Goal: Information Seeking & Learning: Learn about a topic

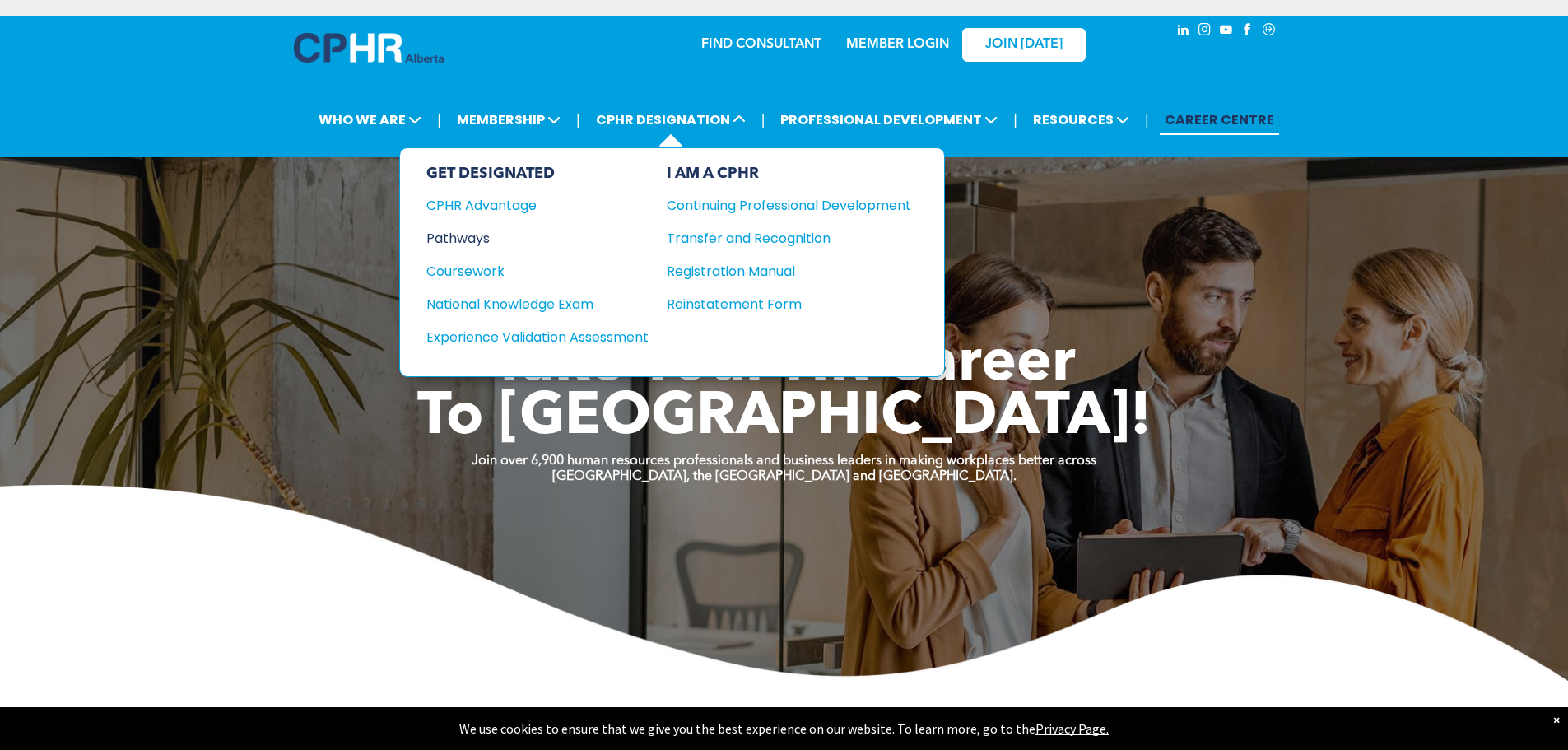
click at [467, 244] on div "Pathways" at bounding box center [526, 238] width 200 height 21
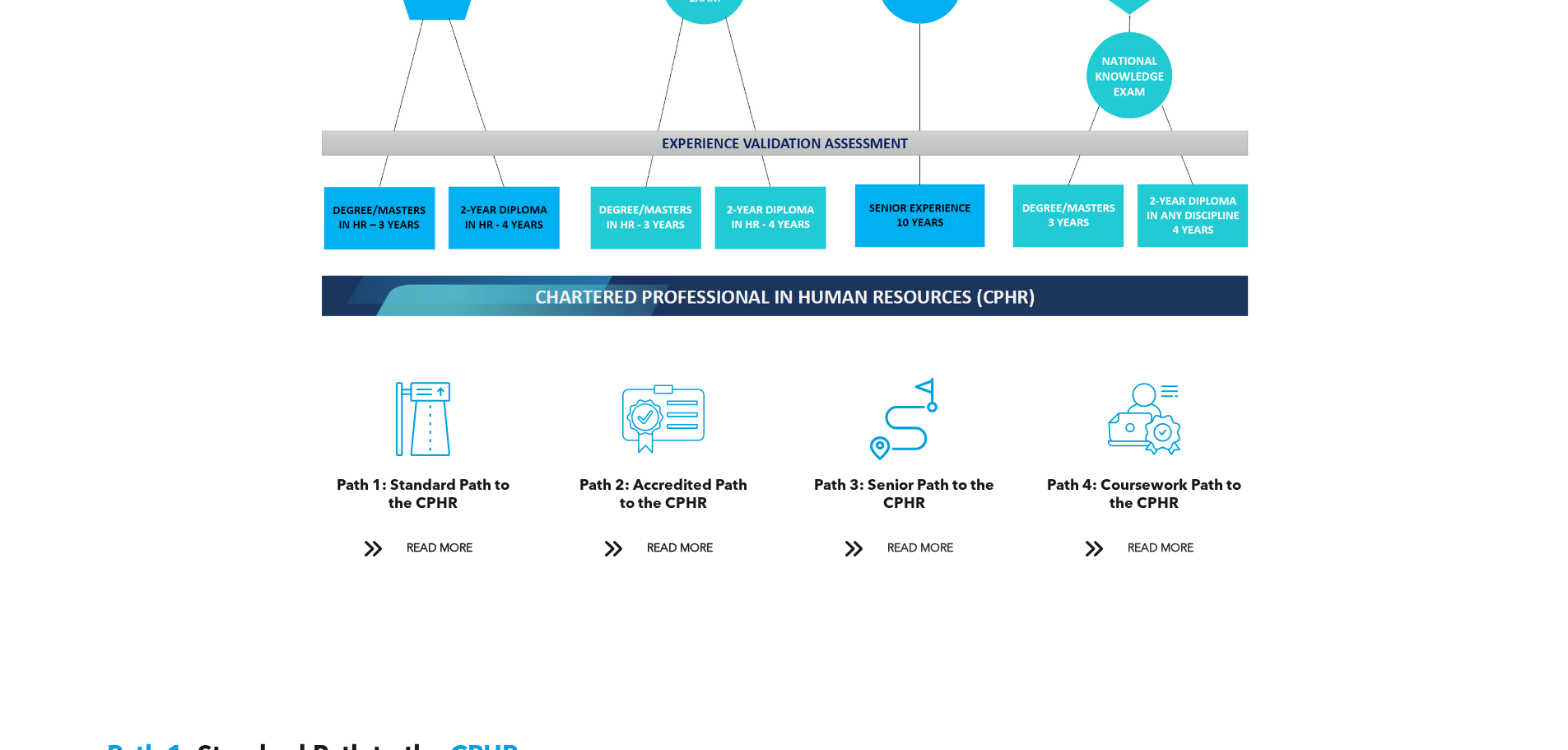
scroll to position [1728, 0]
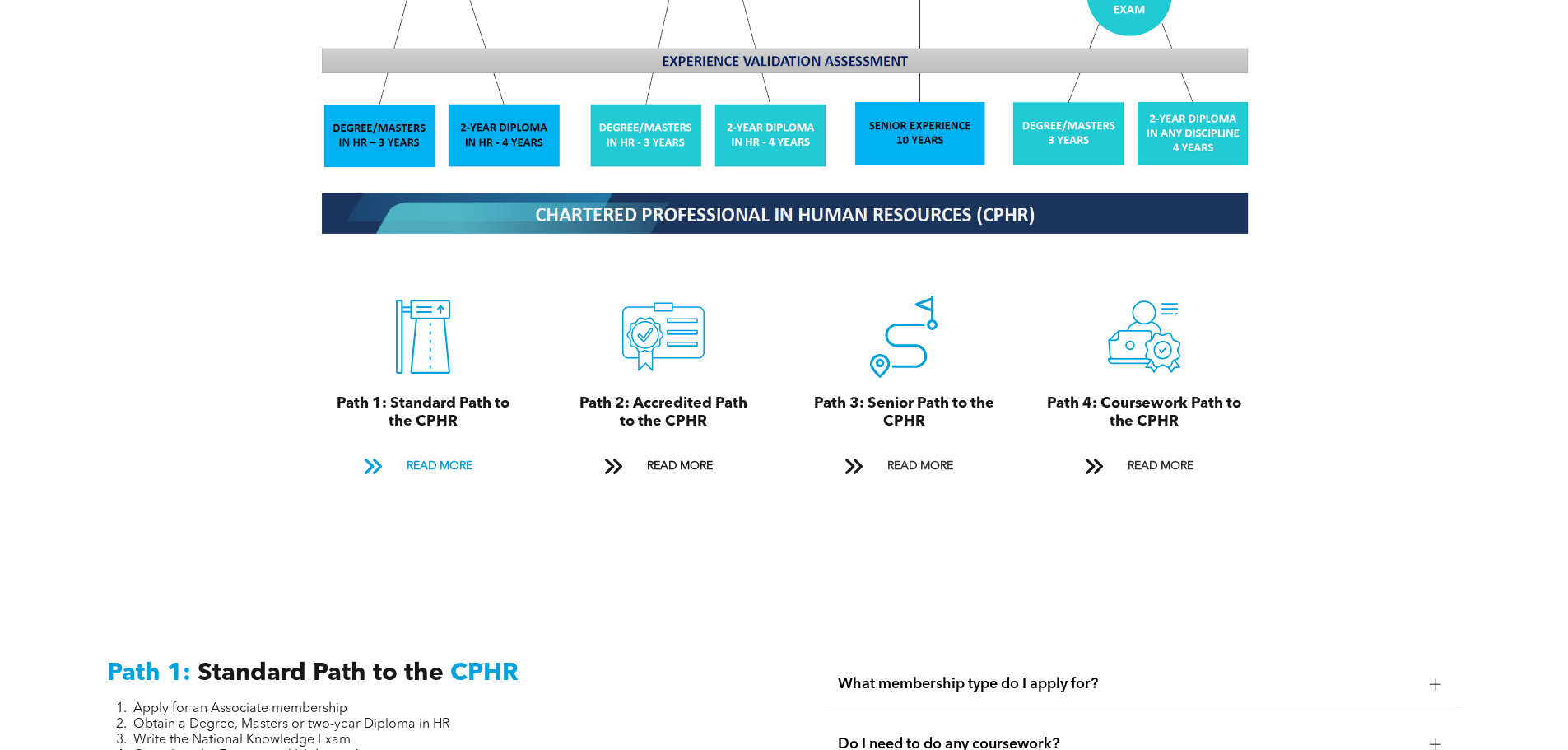
click at [371, 455] on span at bounding box center [372, 466] width 22 height 22
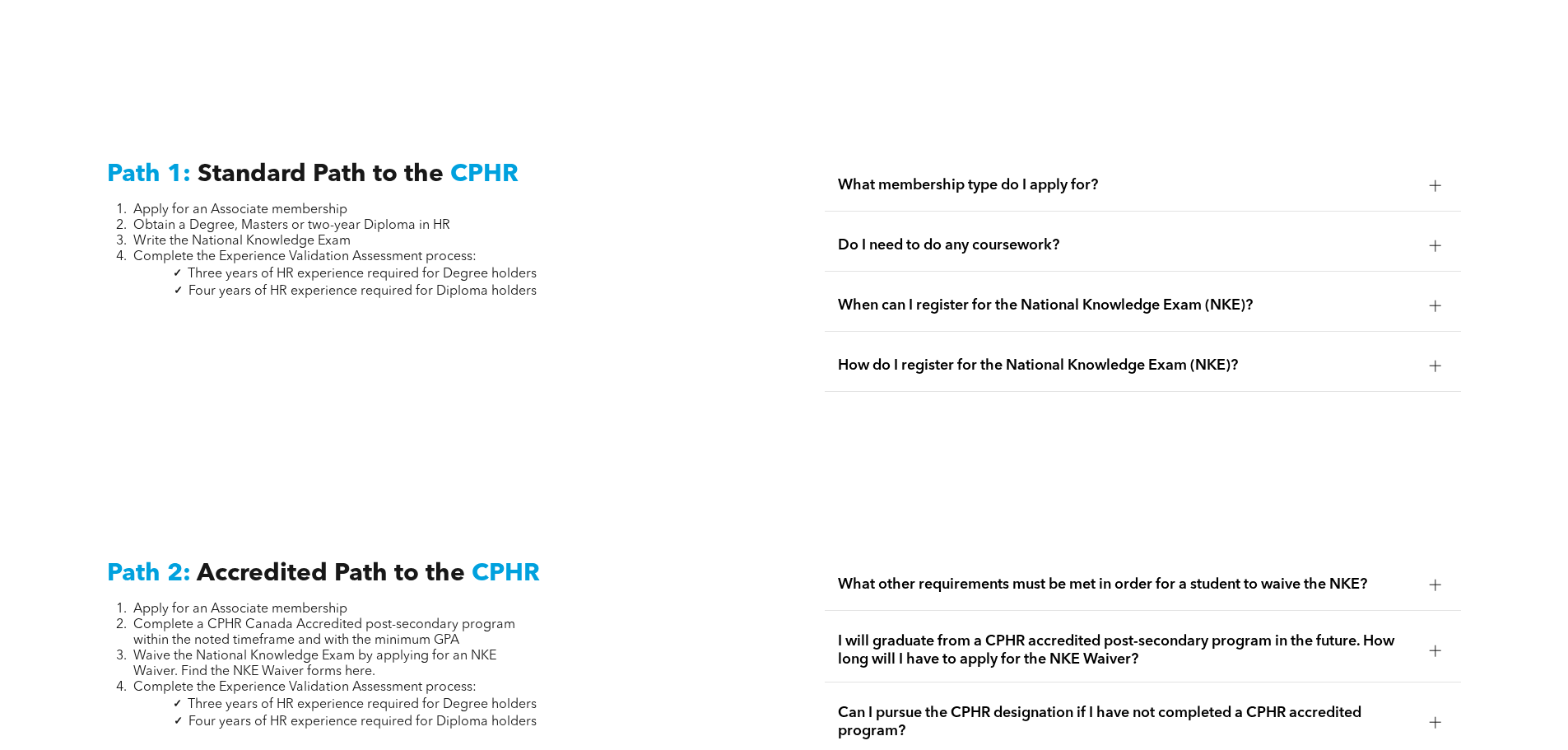
scroll to position [2291, 0]
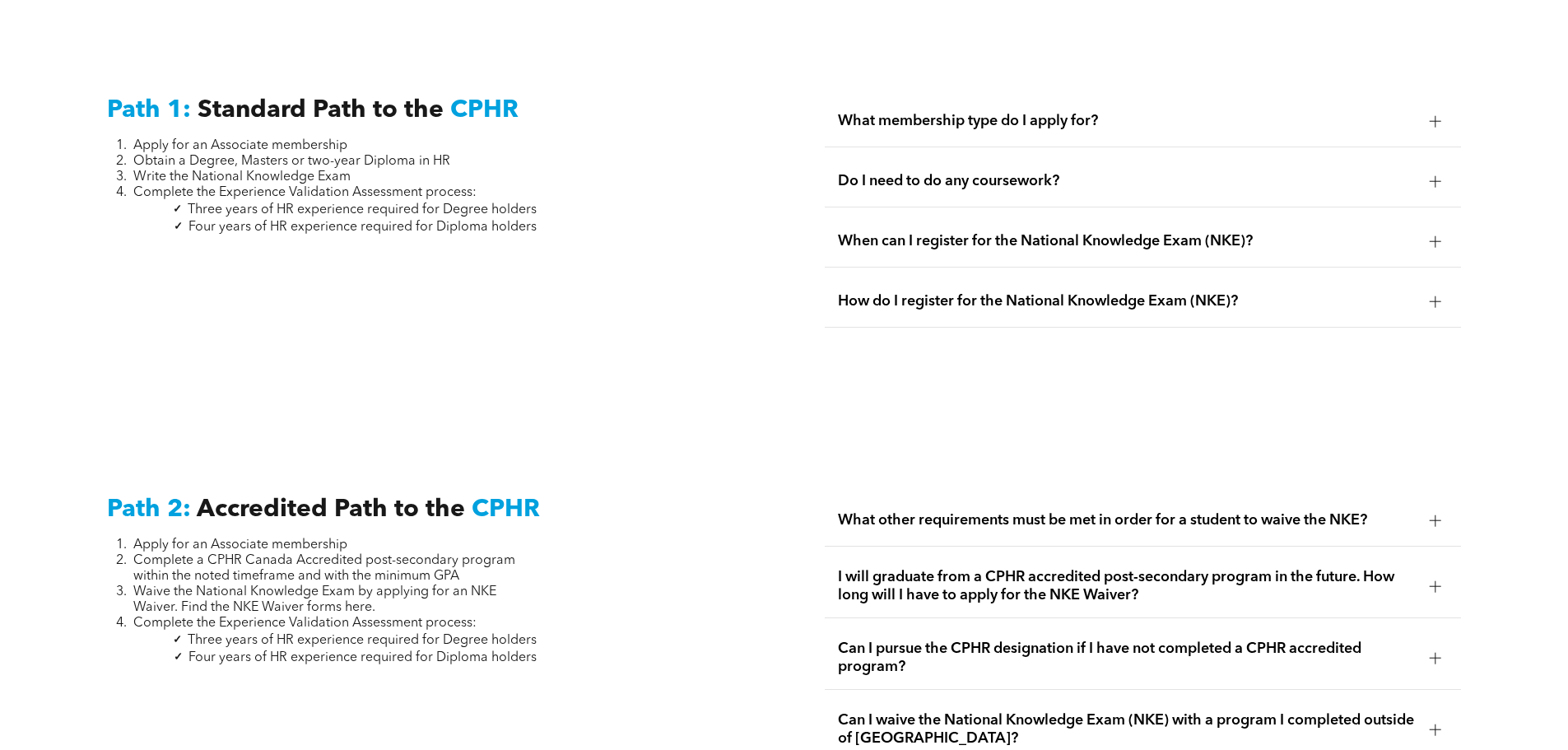
click at [1053, 172] on span "Do I need to do any coursework?" at bounding box center [1127, 181] width 579 height 18
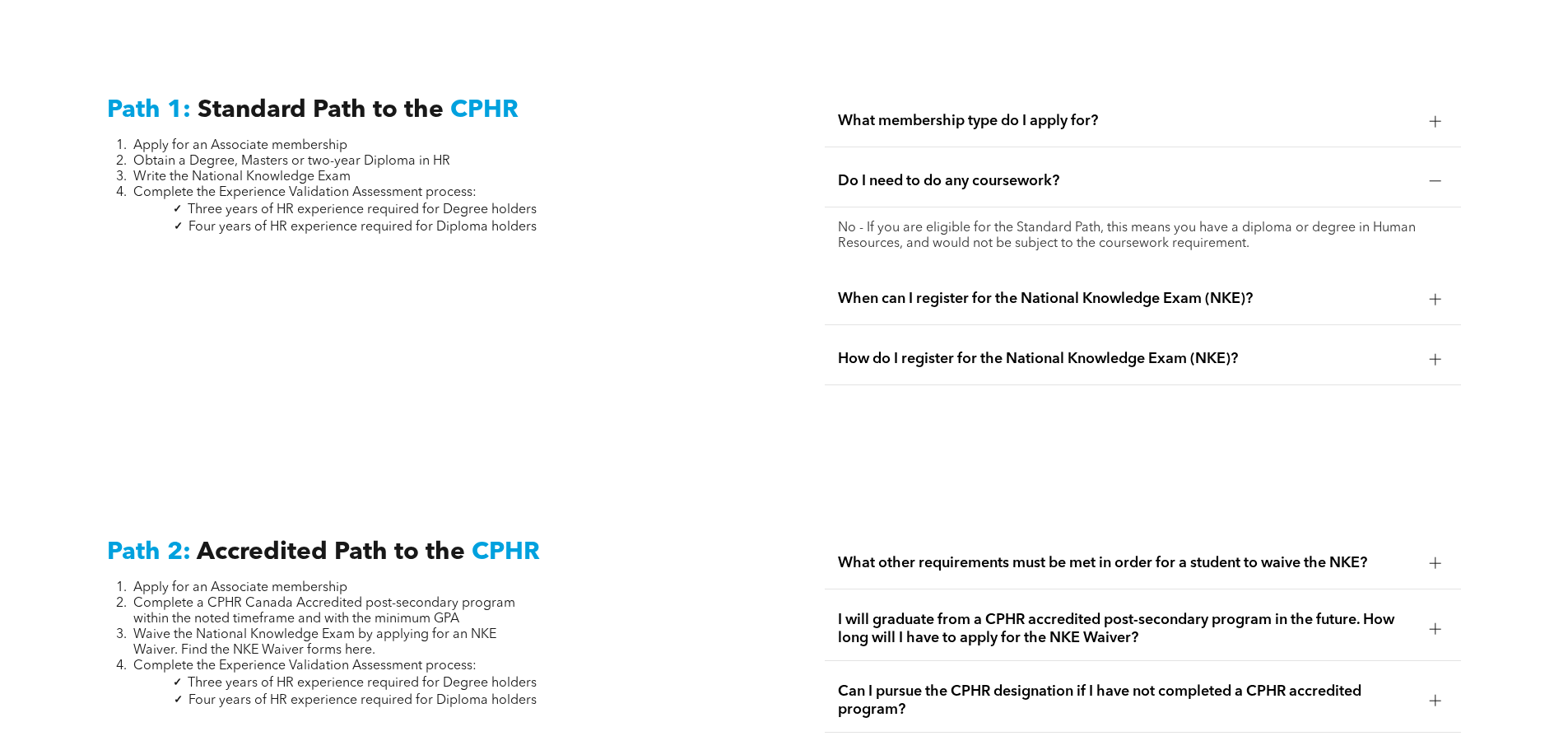
click at [1053, 172] on span "Do I need to do any coursework?" at bounding box center [1127, 181] width 579 height 18
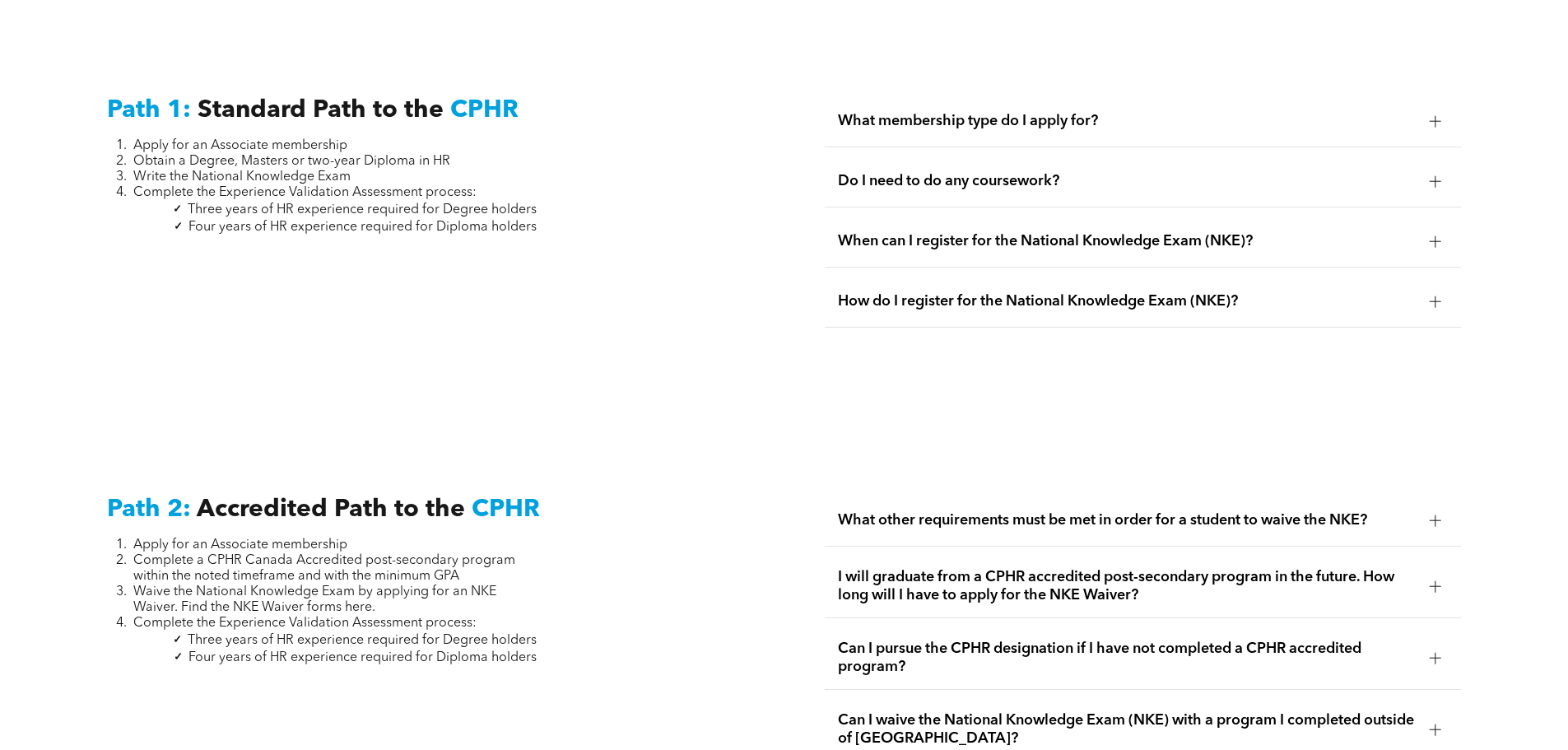
click at [999, 511] on span "What other requirements must be met in order for a student to waive the NKE?" at bounding box center [1127, 519] width 579 height 18
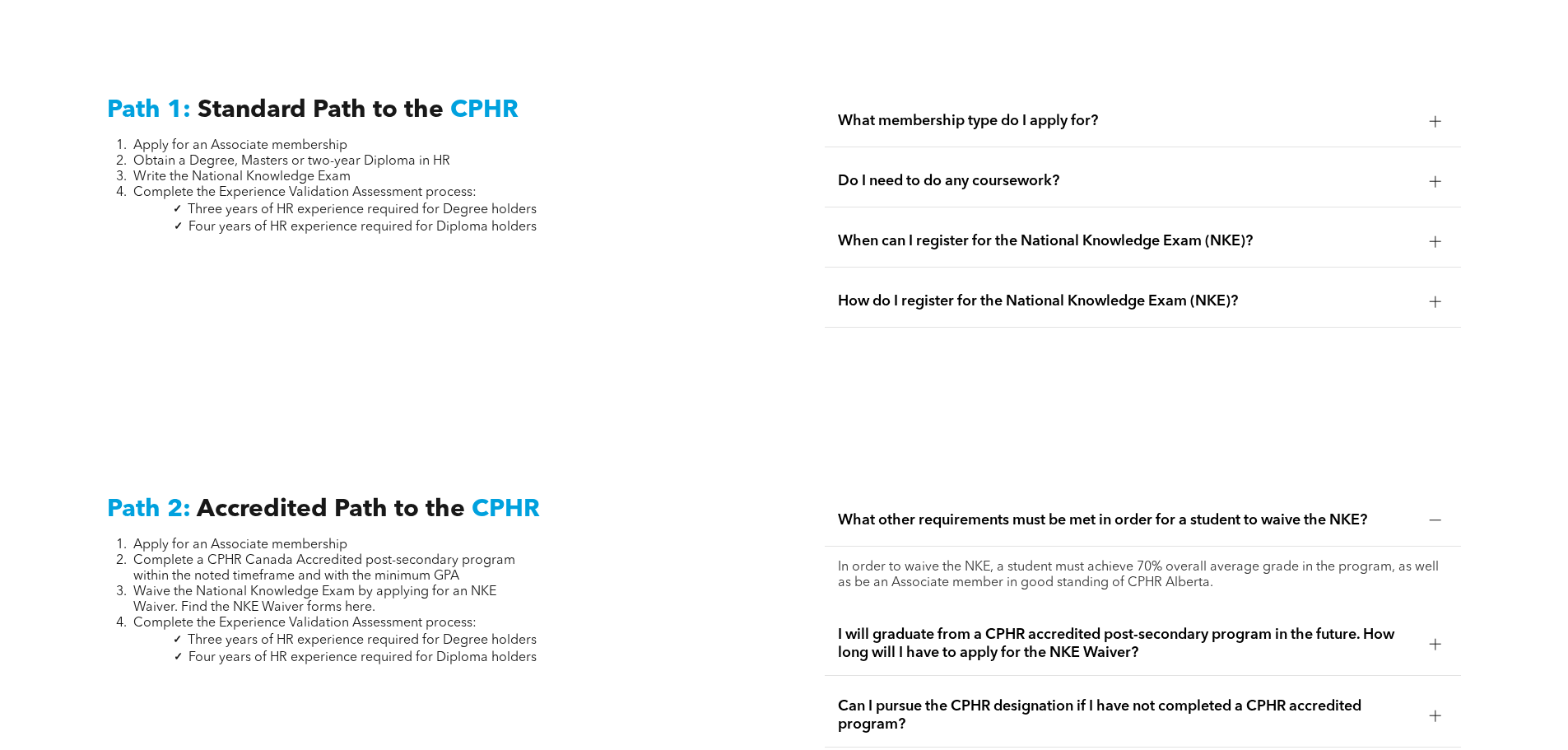
click at [999, 511] on span "What other requirements must be met in order for a student to waive the NKE?" at bounding box center [1127, 519] width 579 height 18
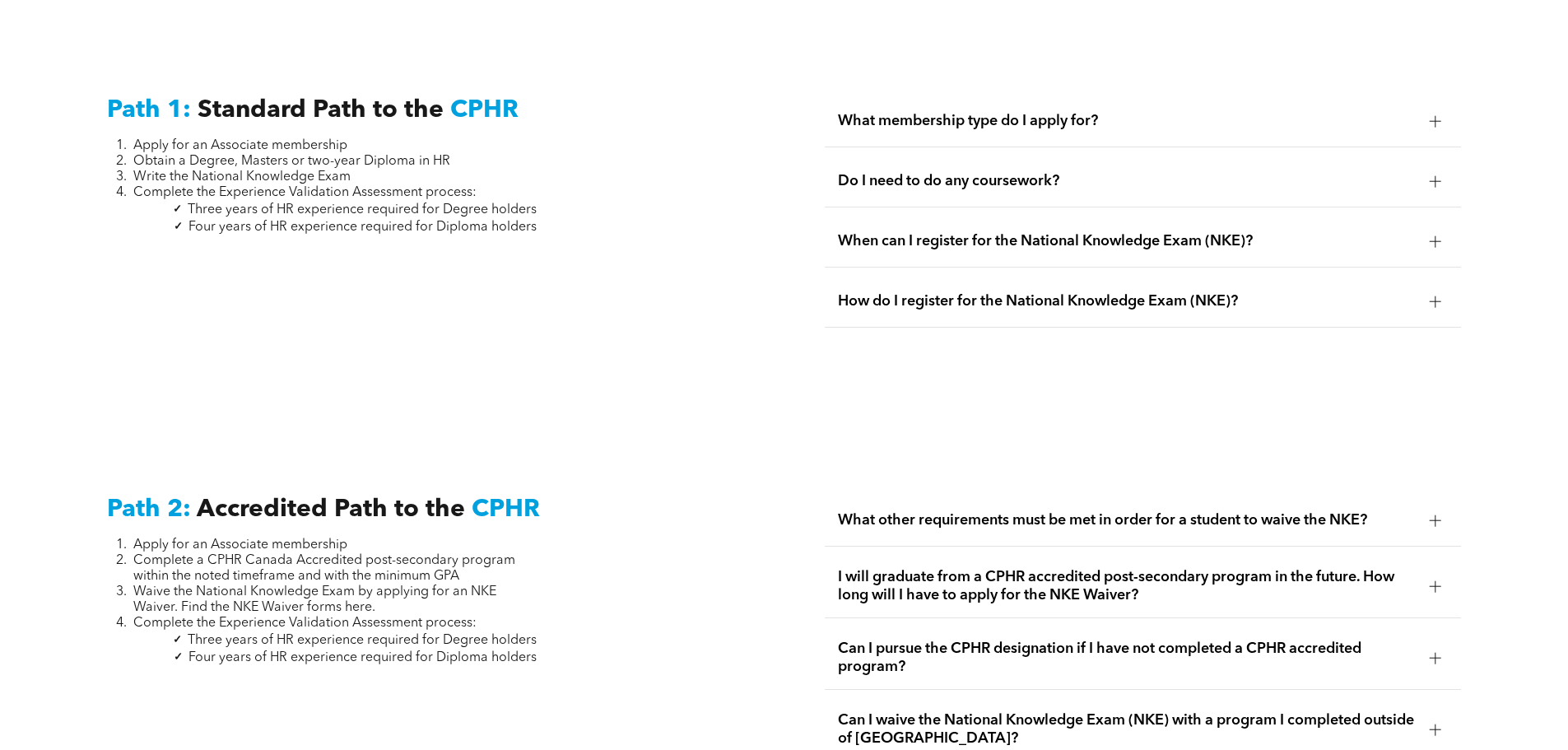
click at [1013, 568] on span "I will graduate from a CPHR accredited post-secondary program in the future. Ho…" at bounding box center [1127, 586] width 579 height 36
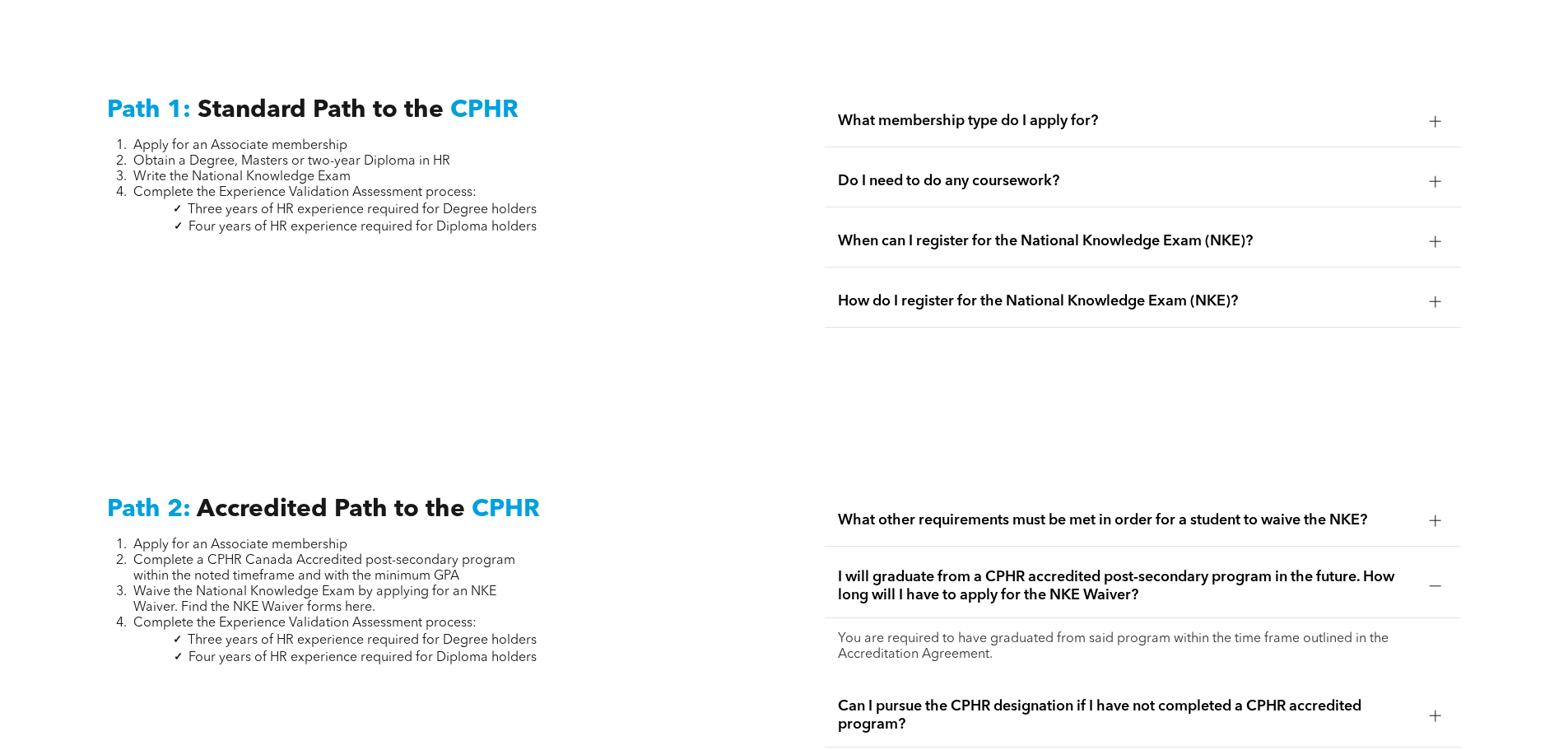
click at [1013, 568] on span "I will graduate from a CPHR accredited post-secondary program in the future. Ho…" at bounding box center [1127, 586] width 579 height 36
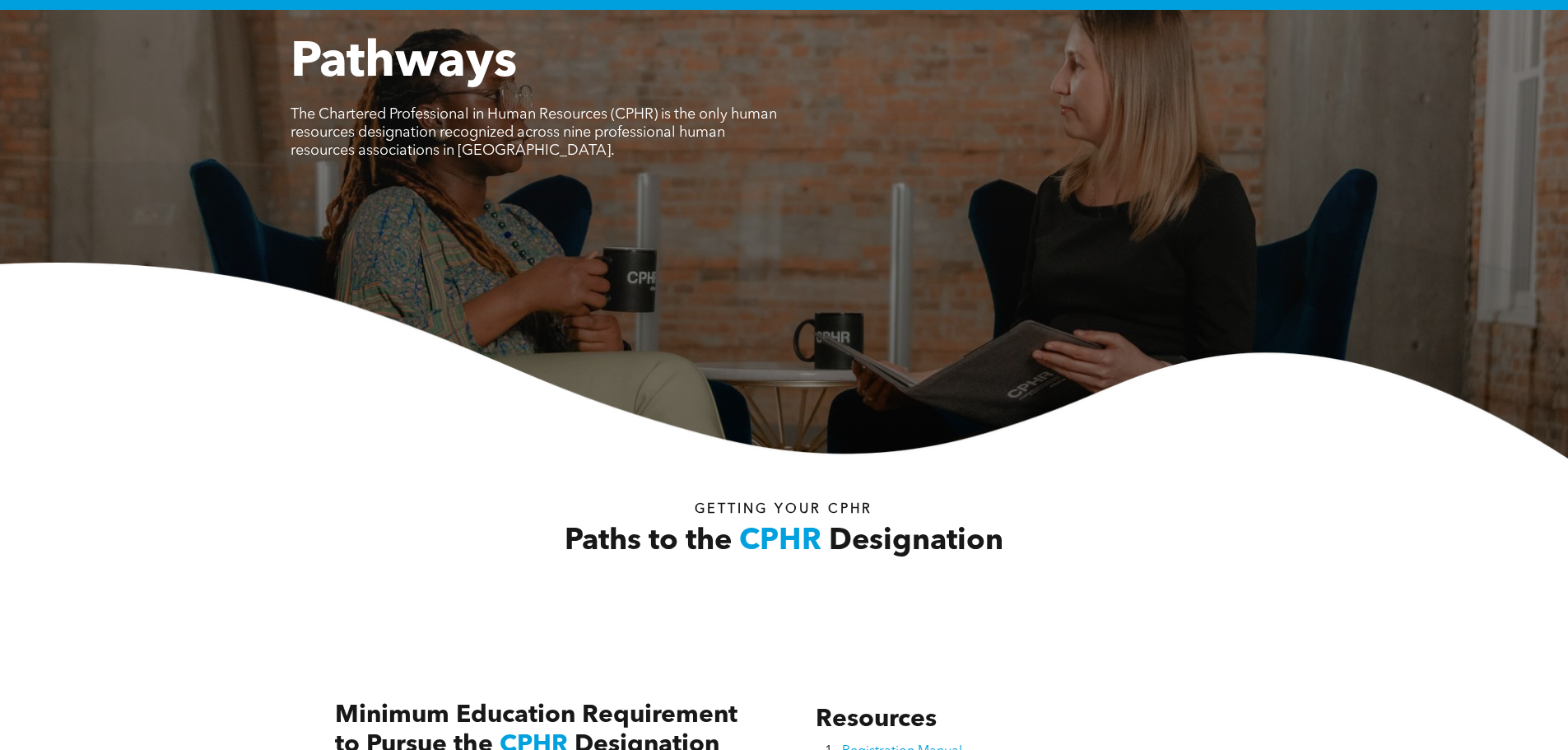
scroll to position [0, 0]
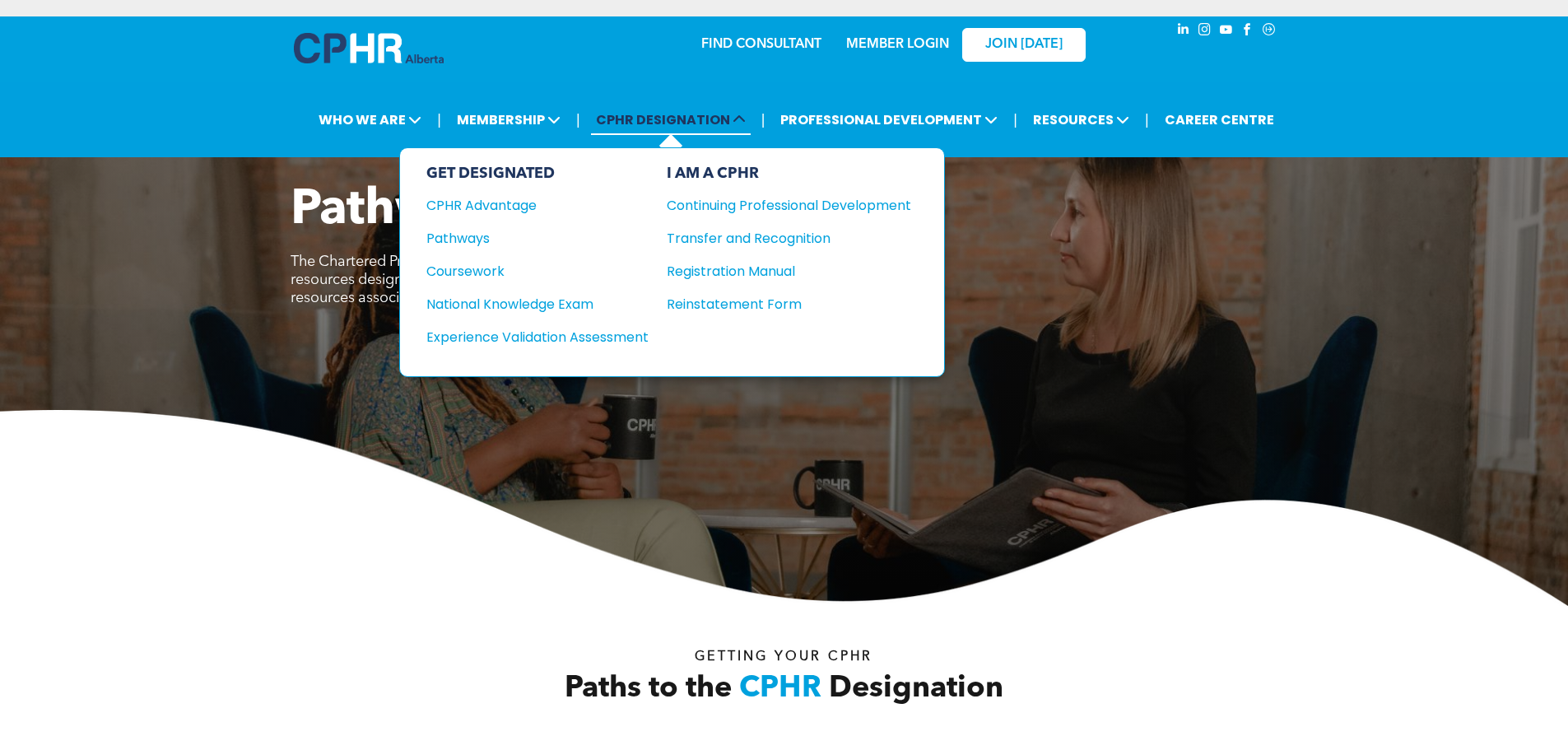
click at [688, 120] on span "CPHR DESIGNATION" at bounding box center [671, 120] width 160 height 30
click at [498, 206] on div "CPHR Advantage" at bounding box center [526, 206] width 200 height 21
